Goal: Task Accomplishment & Management: Manage account settings

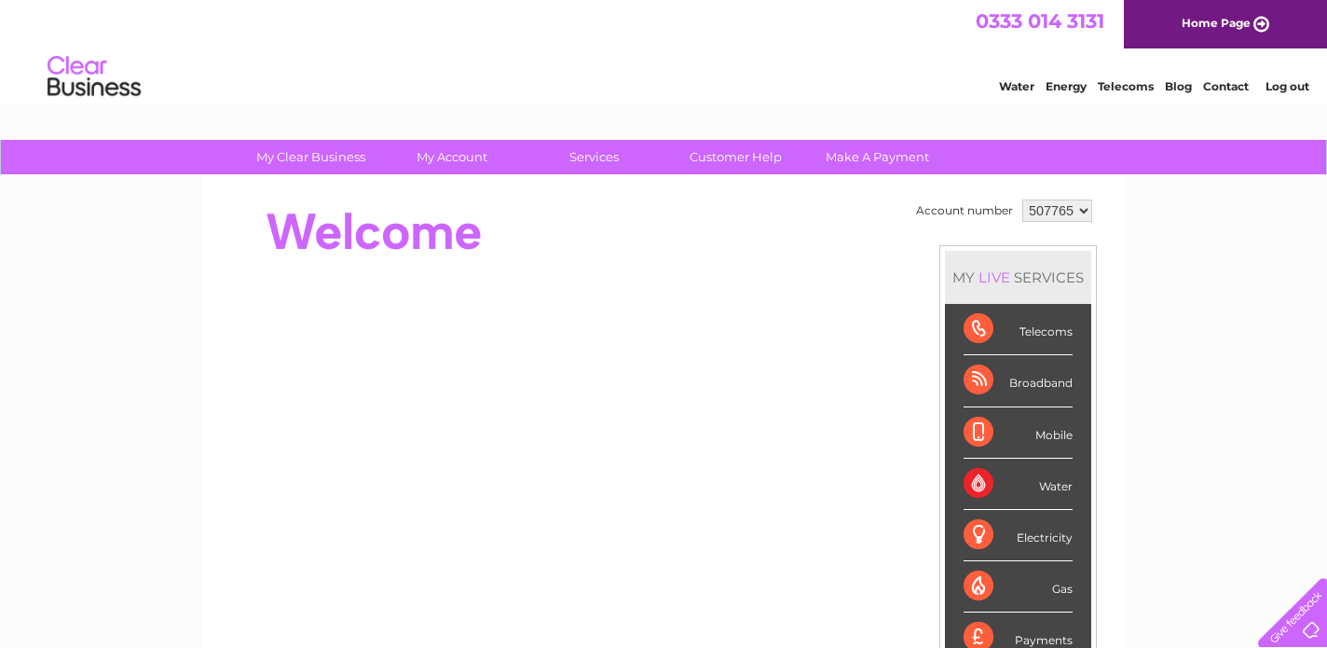
select select "917486"
click at [1017, 86] on link "Water" at bounding box center [1016, 86] width 35 height 14
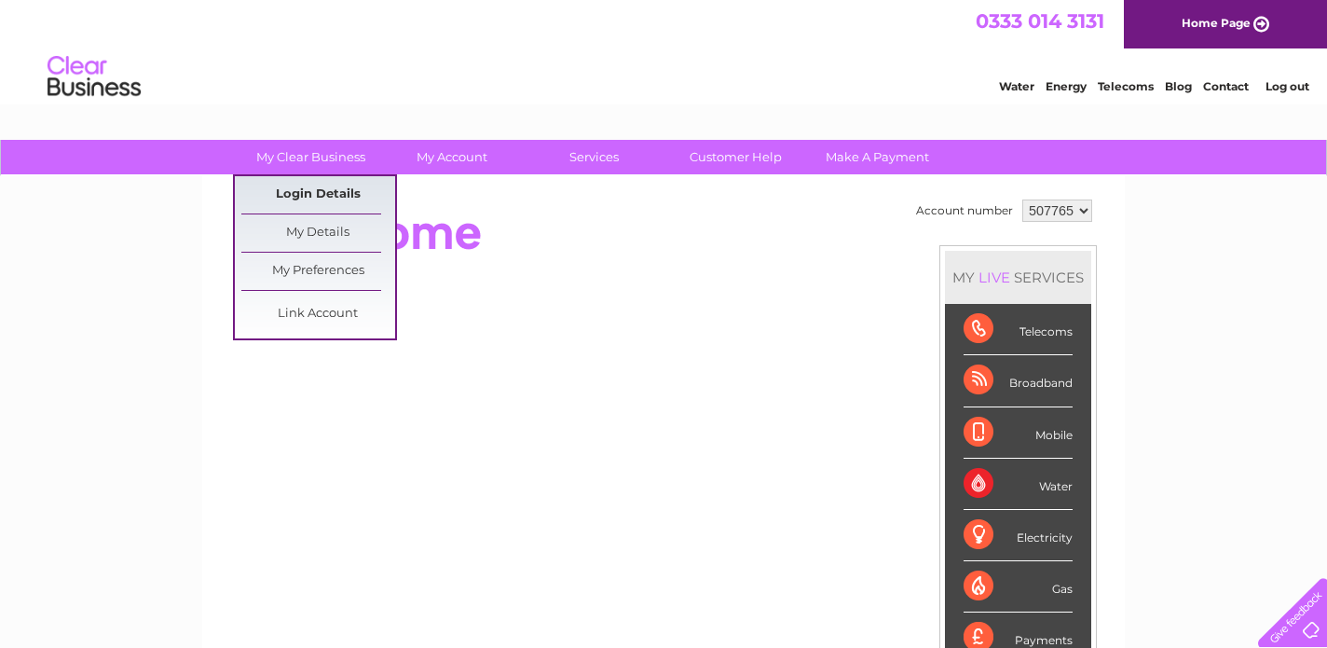
click at [336, 191] on link "Login Details" at bounding box center [318, 194] width 154 height 37
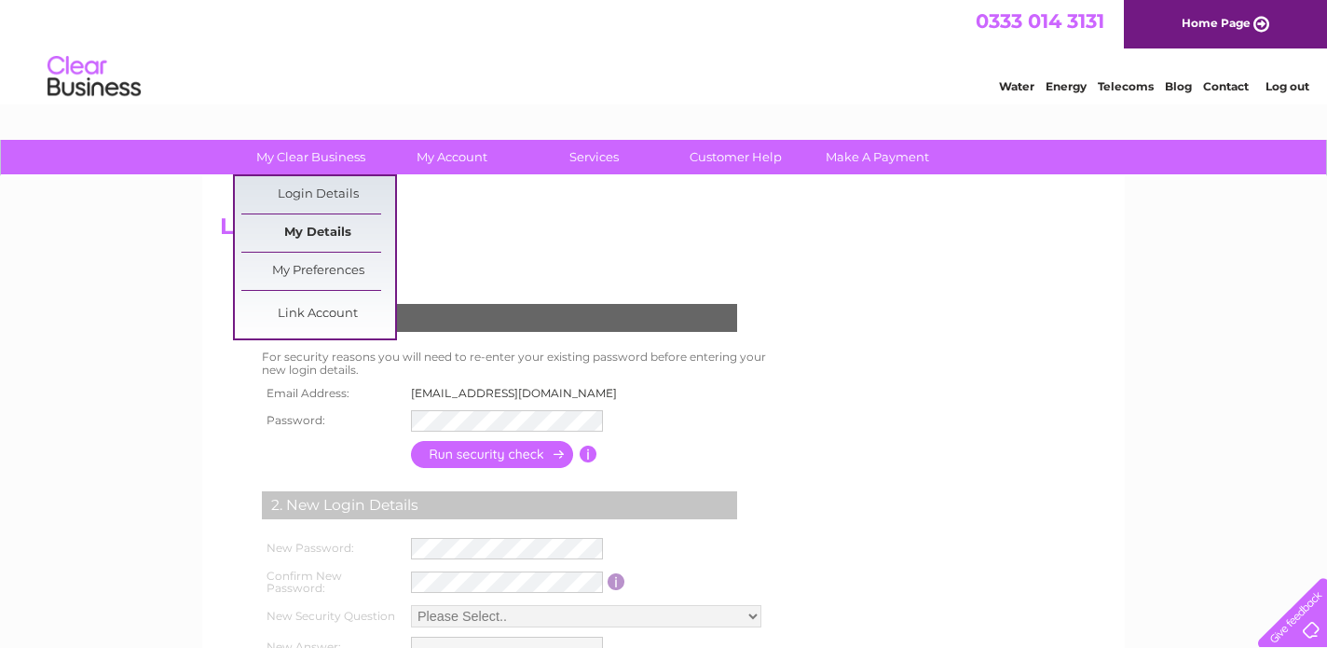
click at [318, 232] on link "My Details" at bounding box center [318, 232] width 154 height 37
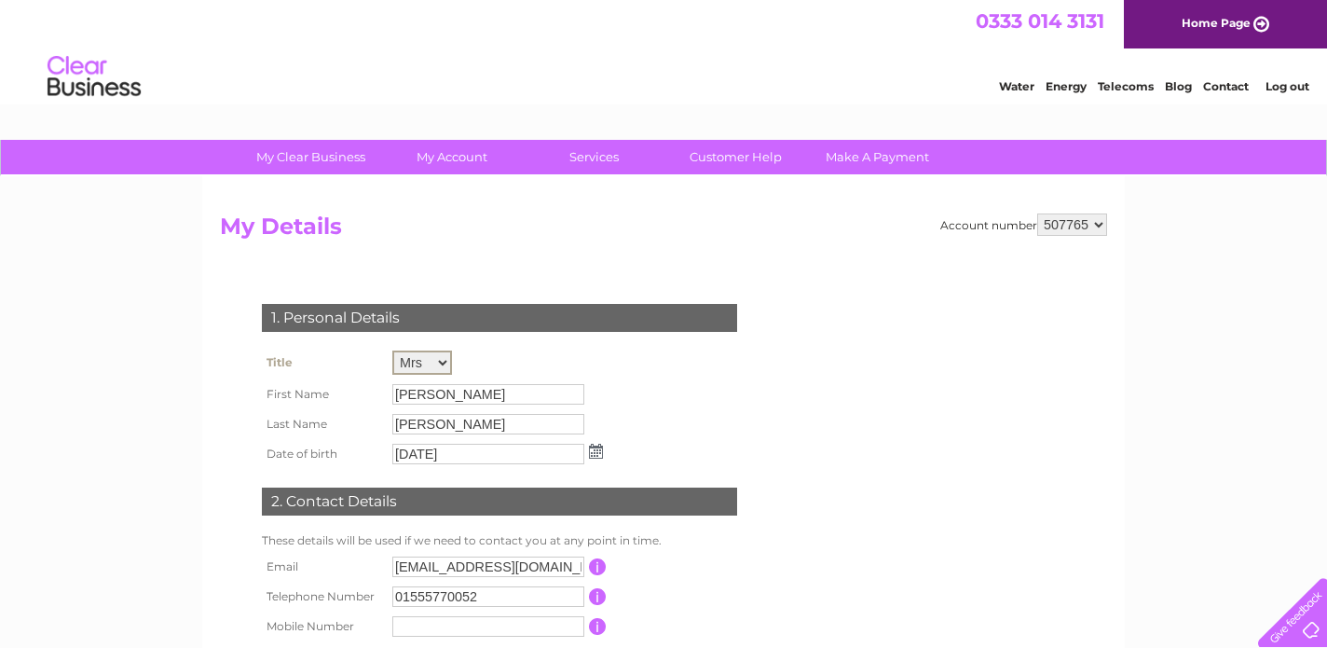
select select "Mr"
click at [440, 395] on input "[PERSON_NAME]" at bounding box center [489, 393] width 194 height 22
click at [440, 395] on input "CAROL" at bounding box center [489, 393] width 194 height 22
click at [130, 451] on div "My Clear Business Login Details My Details My Preferences Link Account My Accou…" at bounding box center [663, 601] width 1327 height 922
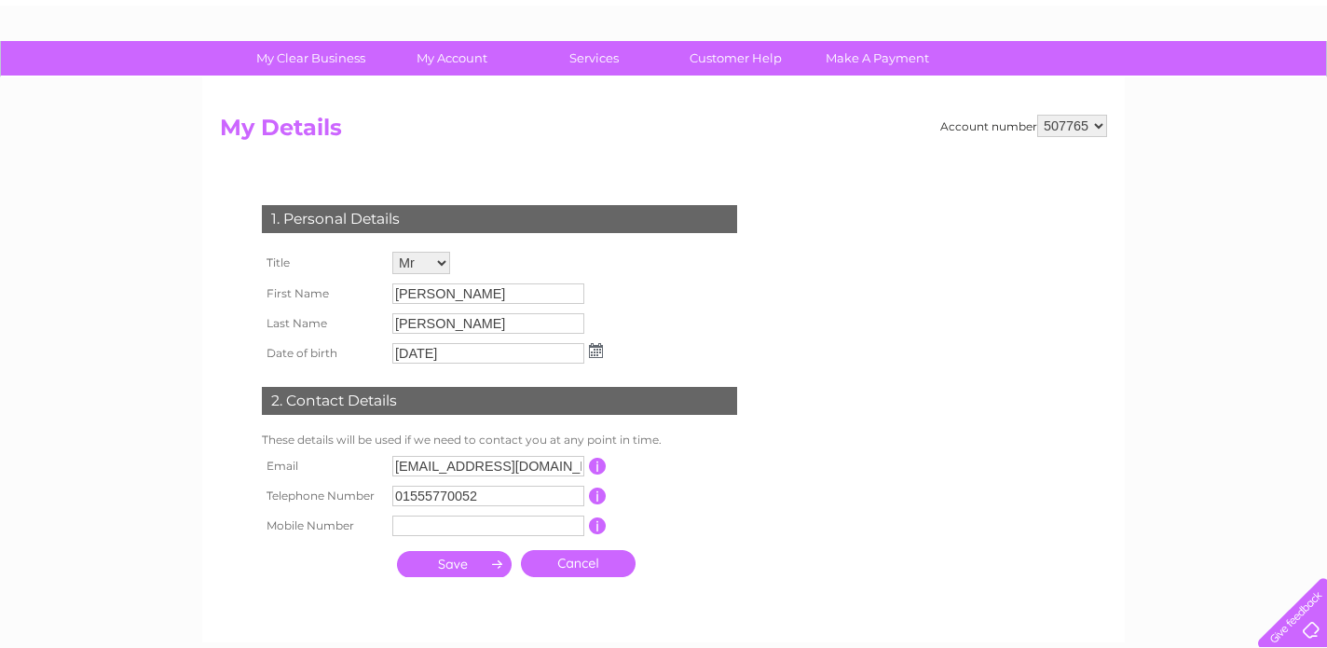
scroll to position [100, 0]
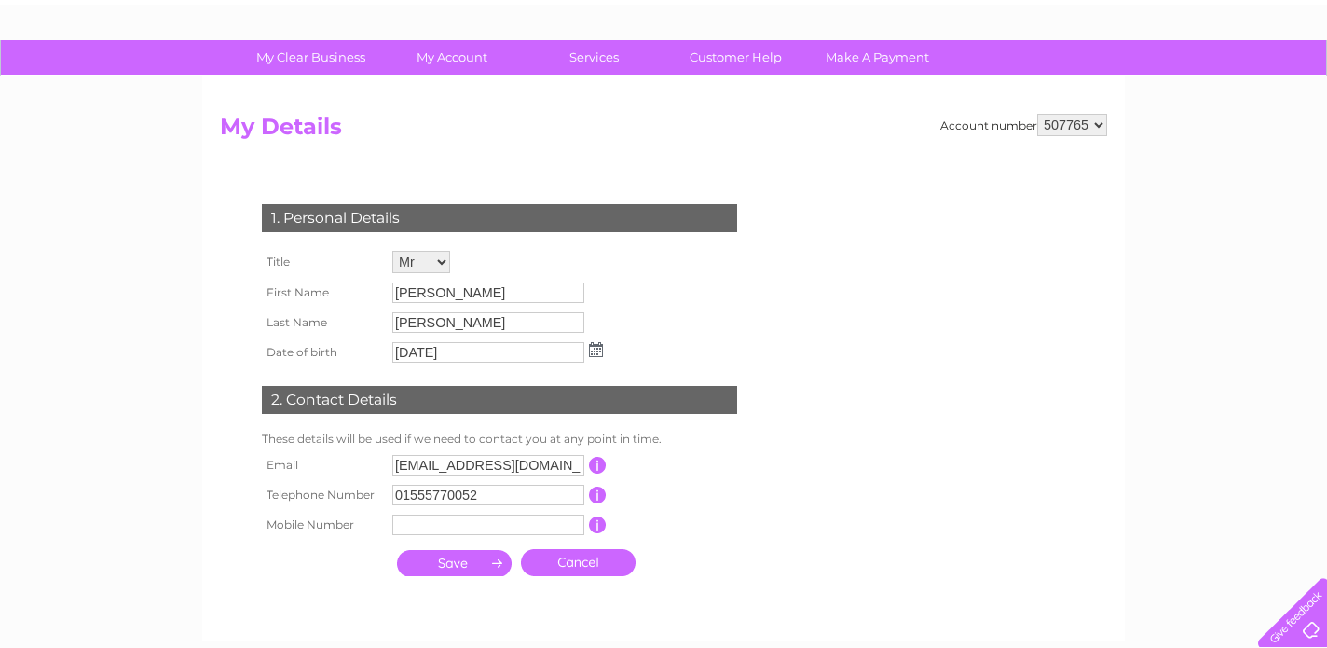
select select "917486"
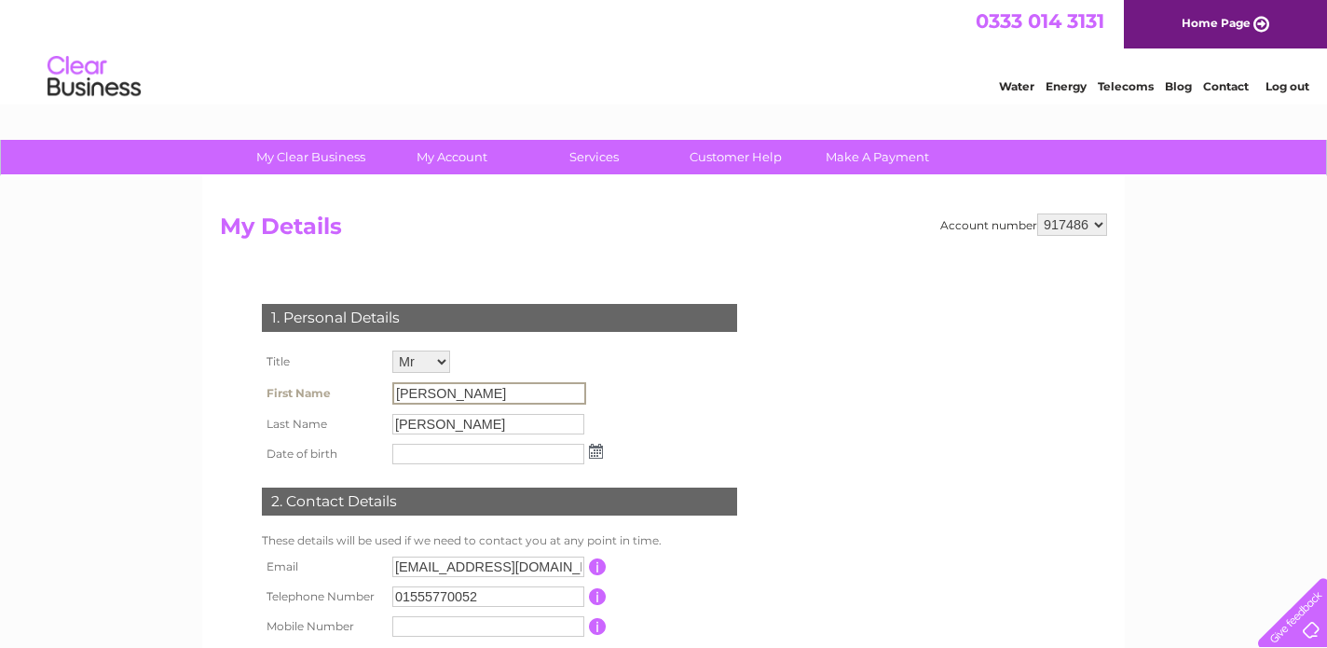
click at [442, 387] on input "[PERSON_NAME]" at bounding box center [489, 393] width 194 height 22
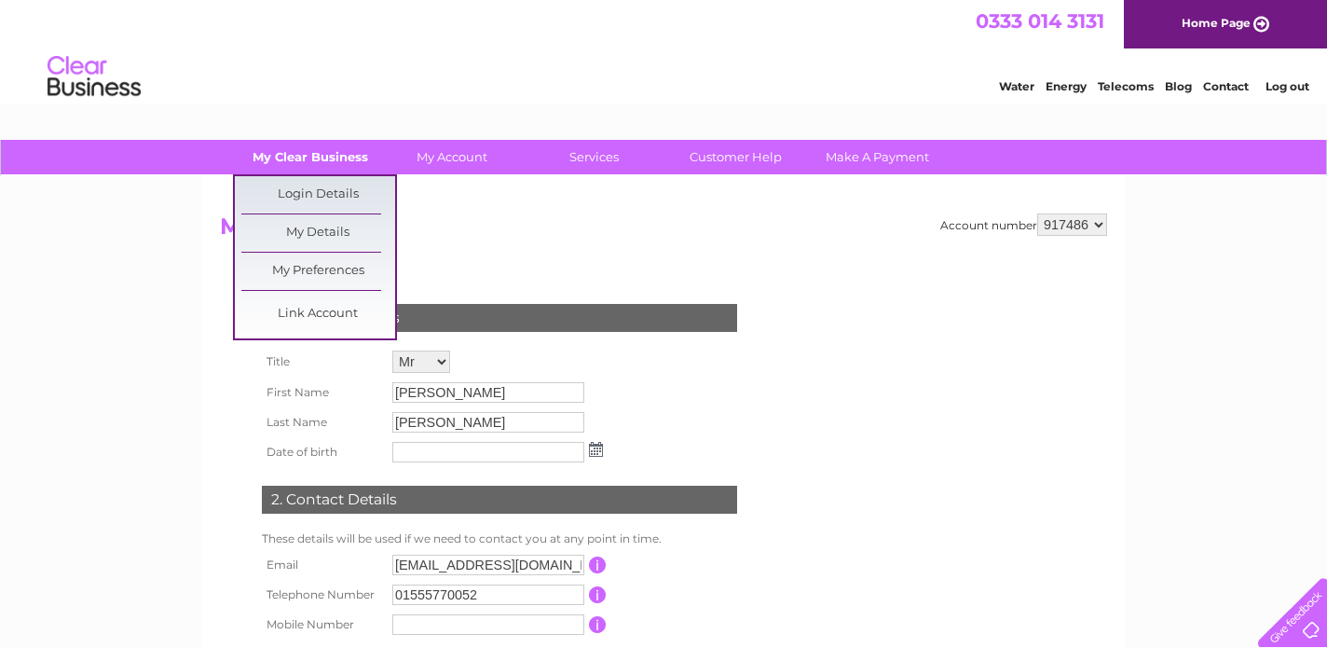
click at [307, 155] on link "My Clear Business" at bounding box center [311, 157] width 154 height 34
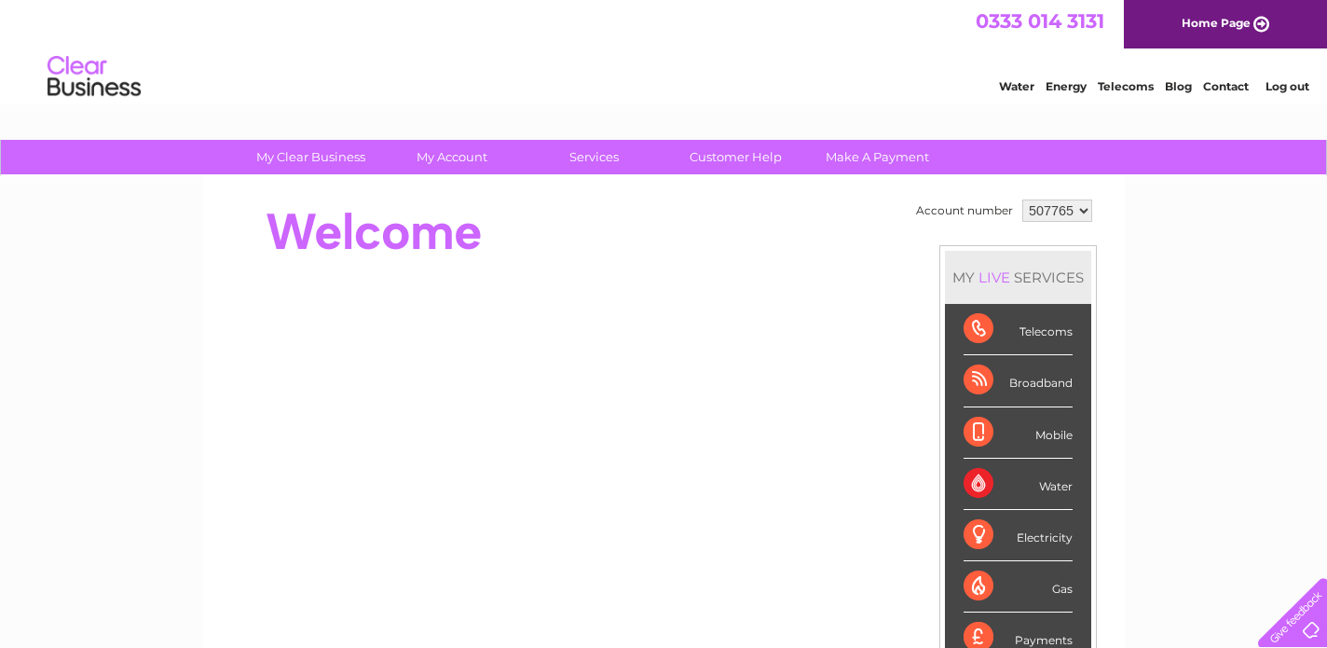
select select "917486"
